Goal: Transaction & Acquisition: Purchase product/service

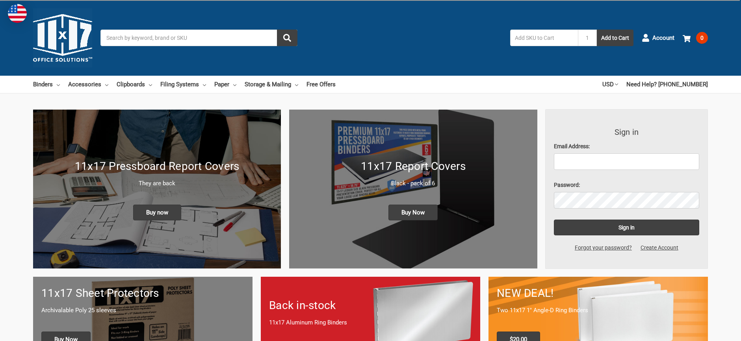
click at [197, 37] on input "Search" at bounding box center [198, 38] width 197 height 17
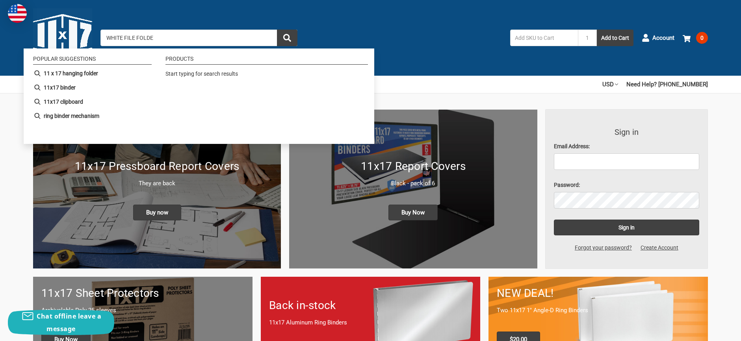
type input "WHITE FILE FOLDER"
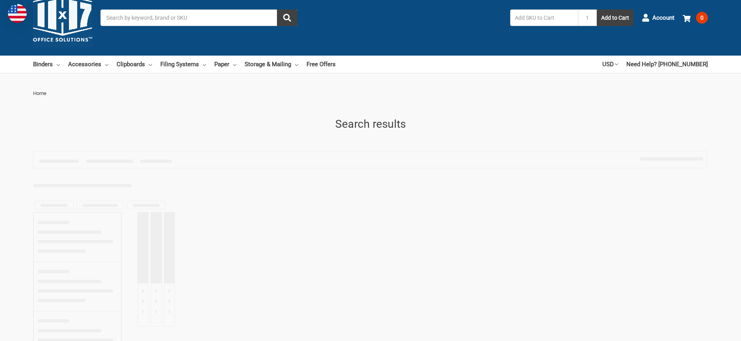
scroll to position [126, 0]
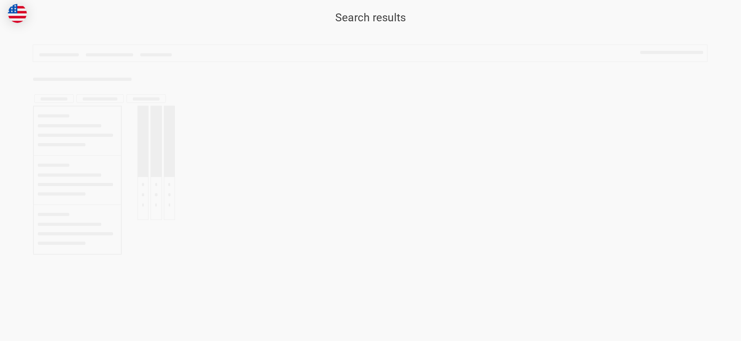
type input "WHITE FILE FOLDER"
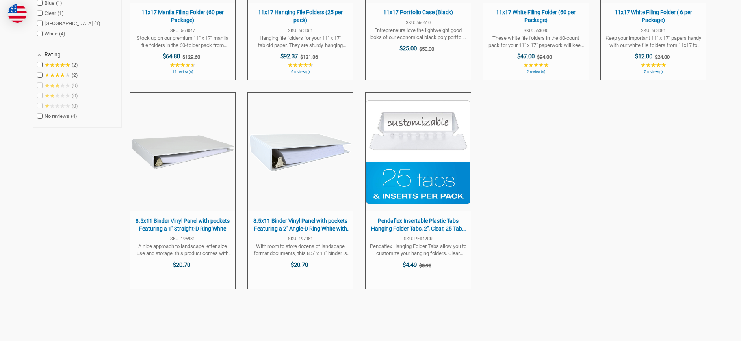
scroll to position [180, 0]
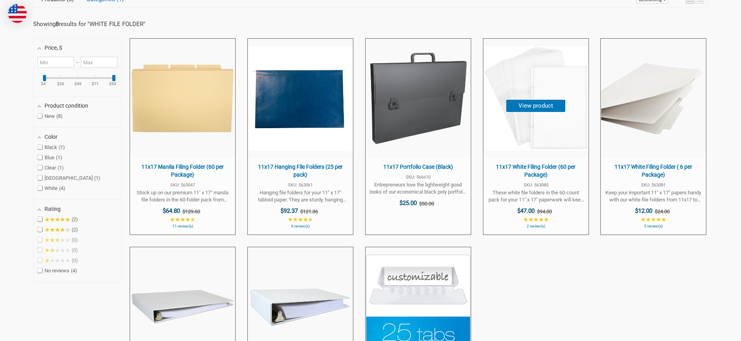
click at [531, 131] on img "11x17 White Filing Folder (60 per Package)" at bounding box center [536, 98] width 104 height 104
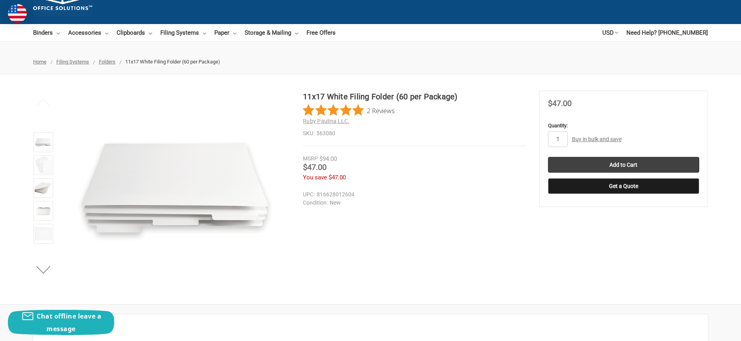
scroll to position [57, 0]
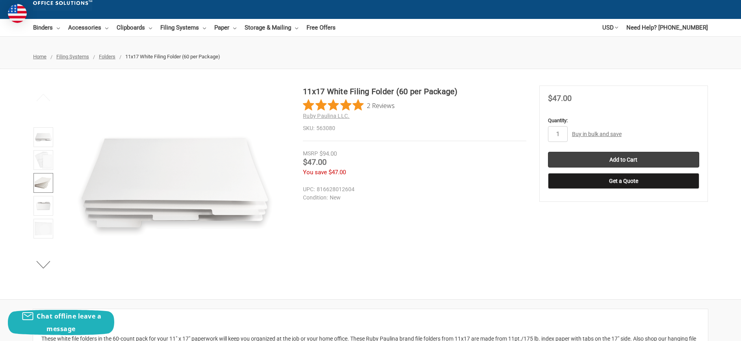
click at [41, 183] on img at bounding box center [43, 182] width 17 height 17
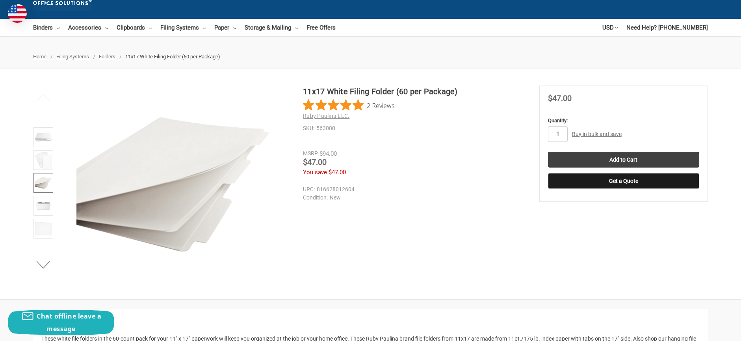
scroll to position [0, 0]
